Goal: Communication & Community: Participate in discussion

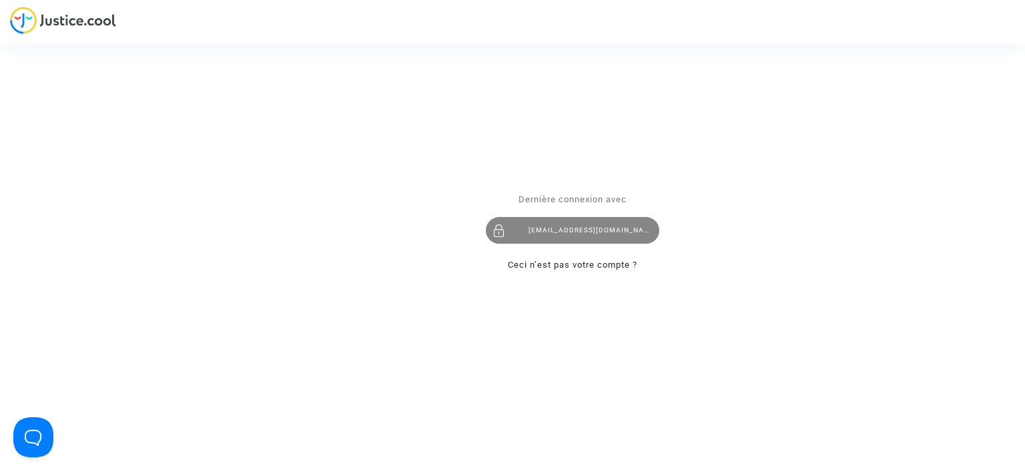
click at [571, 232] on div "[EMAIL_ADDRESS][DOMAIN_NAME]" at bounding box center [573, 230] width 174 height 27
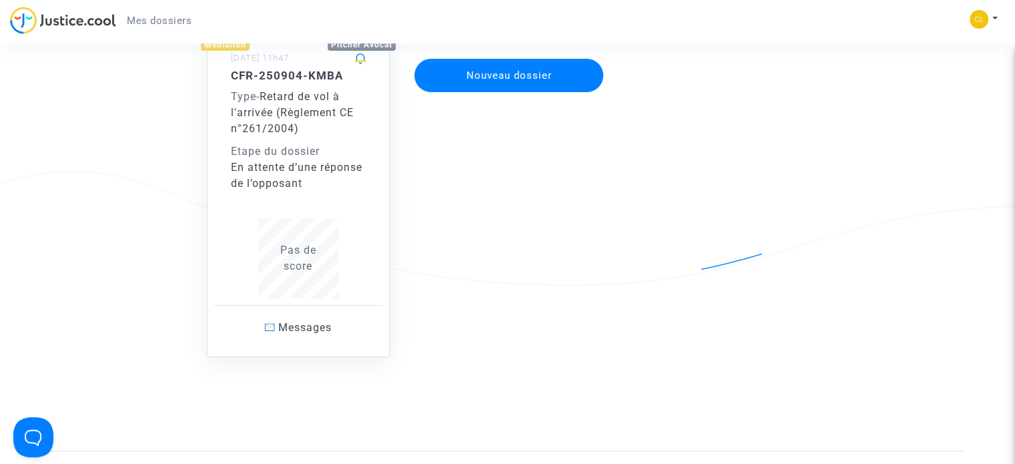
scroll to position [133, 0]
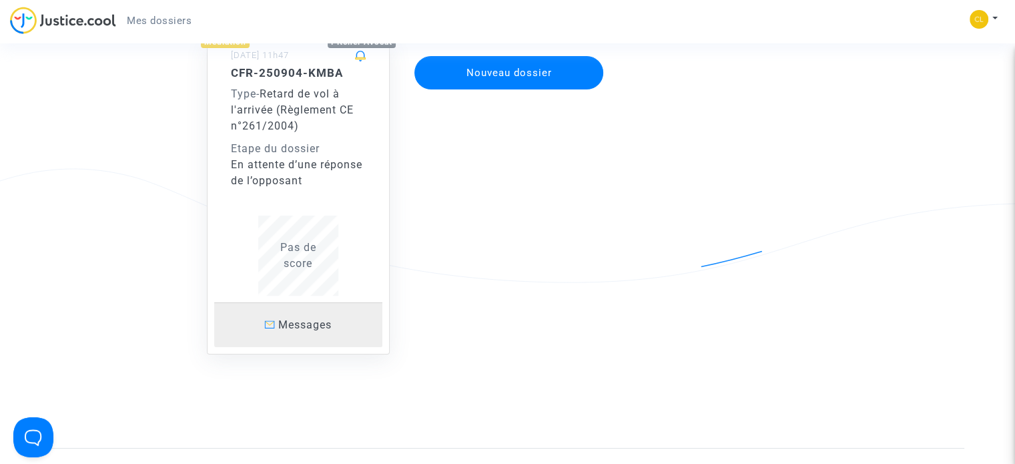
click at [316, 330] on span "Messages" at bounding box center [304, 324] width 53 height 13
